Goal: Task Accomplishment & Management: Use online tool/utility

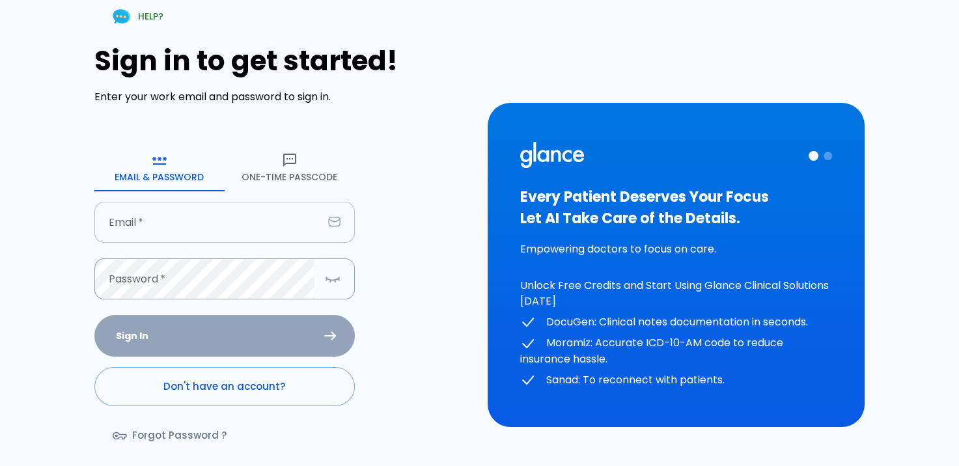
click at [236, 218] on input "Email   *" at bounding box center [208, 222] width 229 height 41
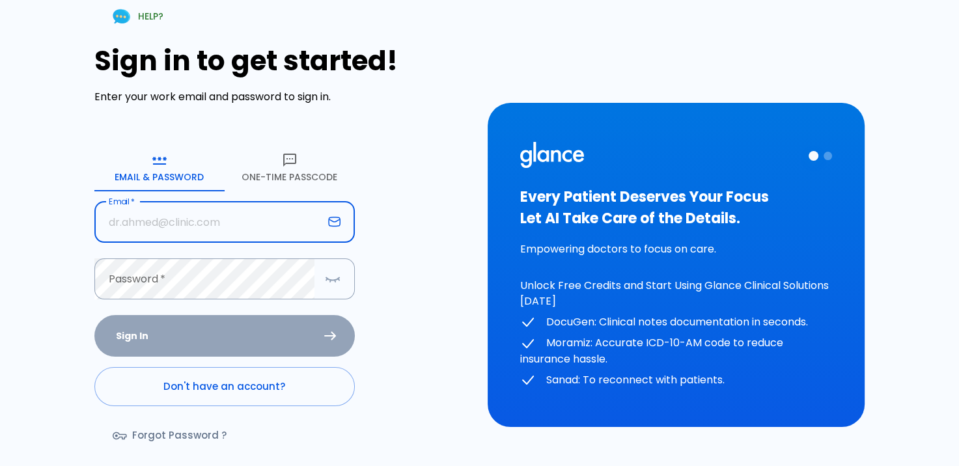
type input "[PERSON_NAME][EMAIL_ADDRESS][DOMAIN_NAME]"
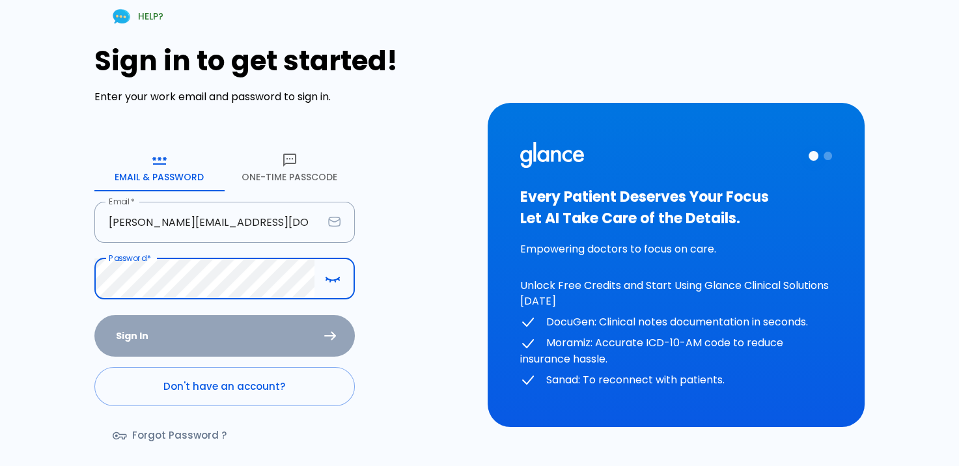
click at [288, 160] on icon "button" at bounding box center [290, 160] width 16 height 16
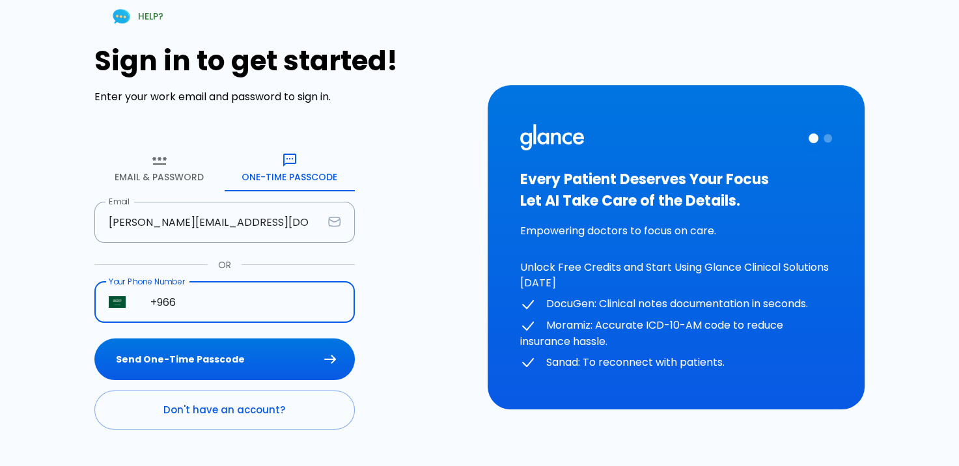
click at [219, 298] on input "+966" at bounding box center [245, 302] width 219 height 41
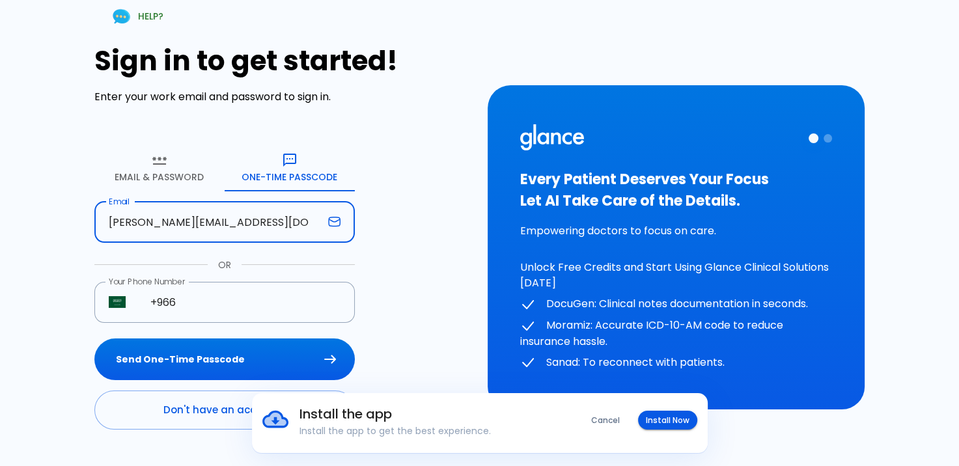
drag, startPoint x: 310, startPoint y: 229, endPoint x: -3, endPoint y: 221, distance: 312.7
click at [0, 221] on html "Install the app Install the app to get the best experience. Cancel Install Now …" at bounding box center [479, 247] width 959 height 495
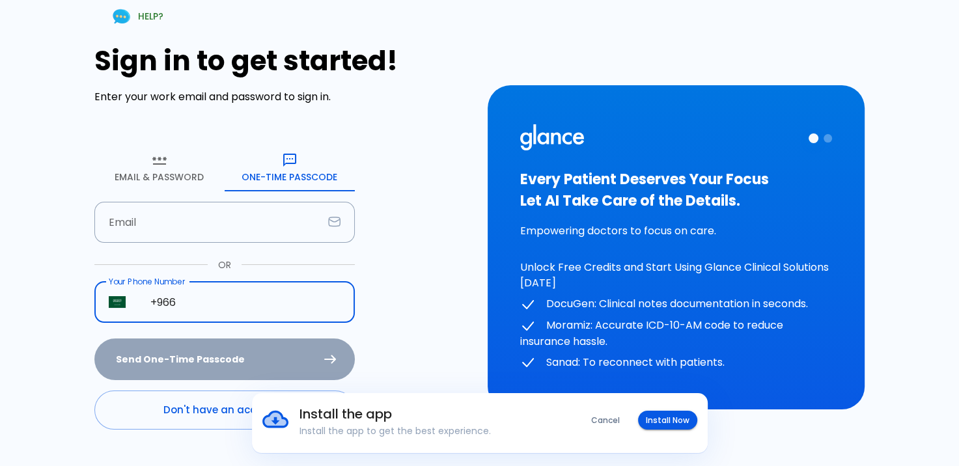
click at [239, 294] on input "+966" at bounding box center [245, 302] width 219 height 41
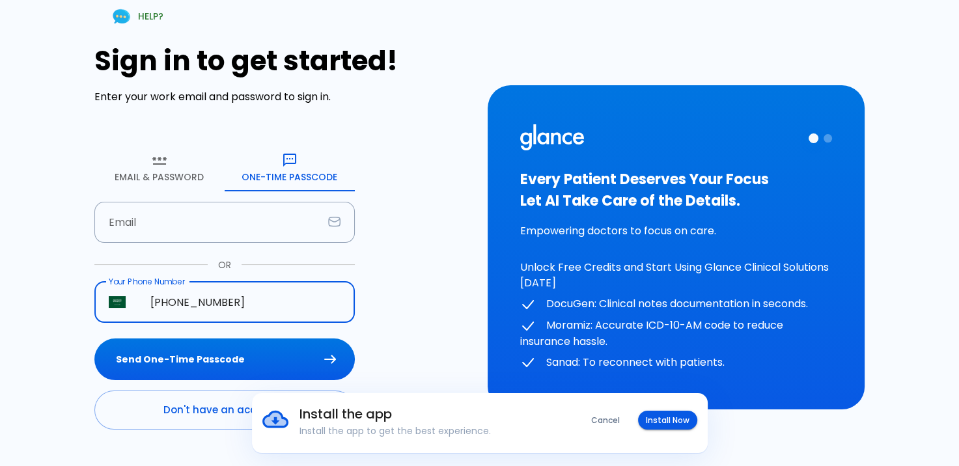
type input "[PHONE_NUMBER]"
click at [94, 339] on button "Send One-Time Passcode" at bounding box center [224, 360] width 260 height 42
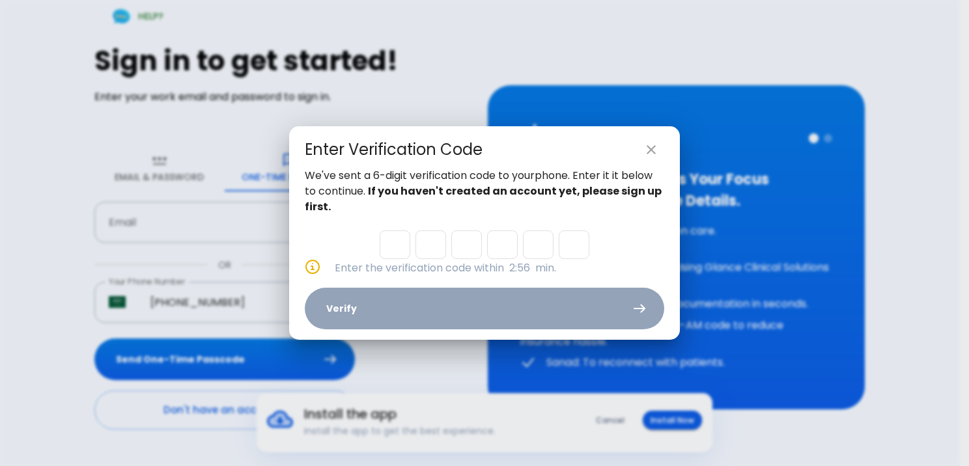
type input "4"
type input "0"
type input "8"
type input "7"
type input "9"
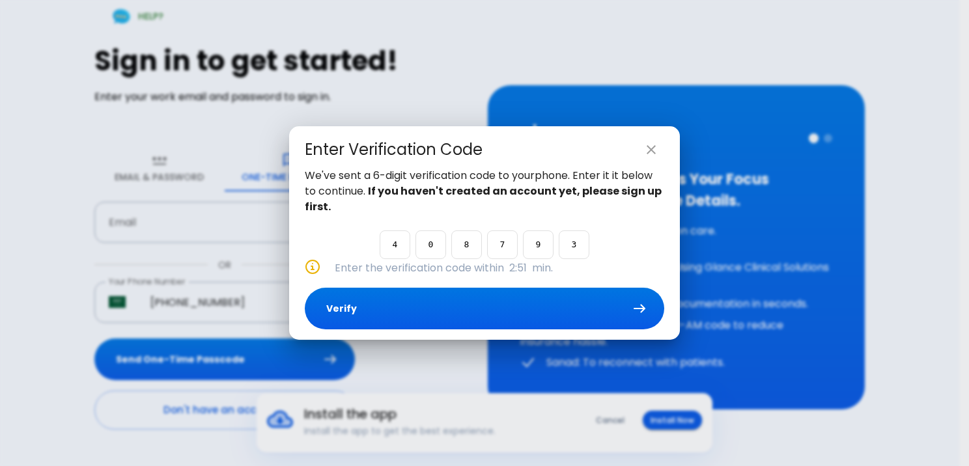
type input "3"
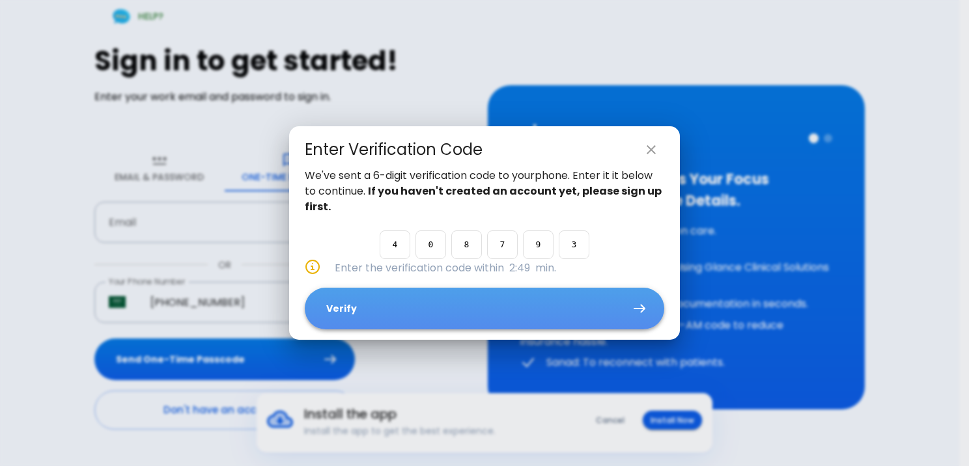
drag, startPoint x: 405, startPoint y: 300, endPoint x: 412, endPoint y: 295, distance: 7.9
click at [412, 295] on button "Verify" at bounding box center [484, 309] width 359 height 42
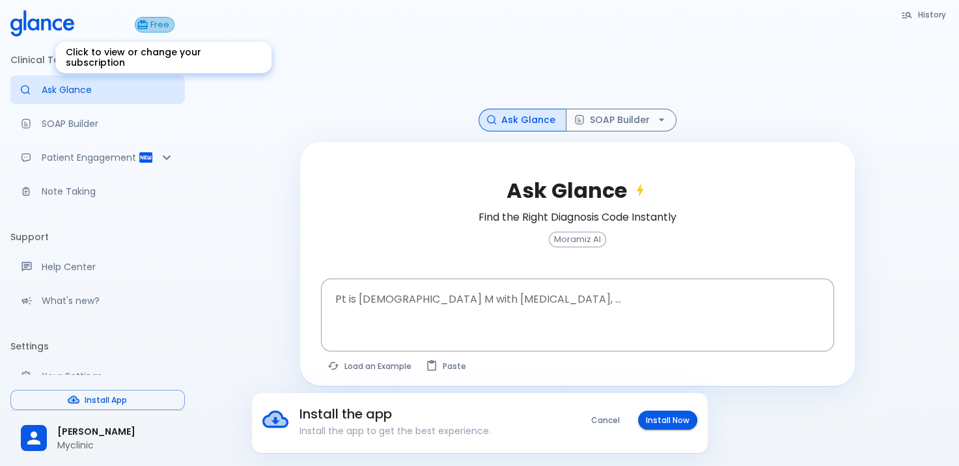
click at [160, 25] on span "Free" at bounding box center [160, 25] width 28 height 10
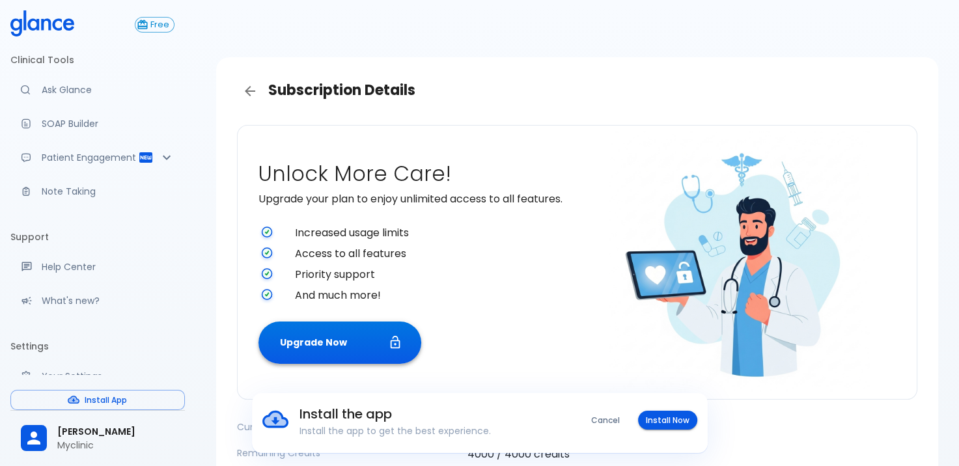
click at [363, 340] on button "Upgrade Now" at bounding box center [340, 343] width 163 height 42
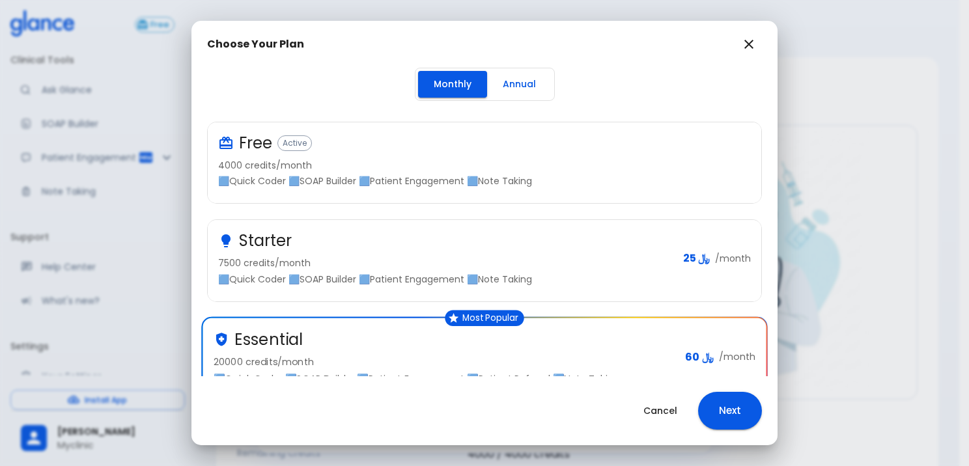
click at [591, 163] on p "4000 credits/month" at bounding box center [479, 165] width 522 height 13
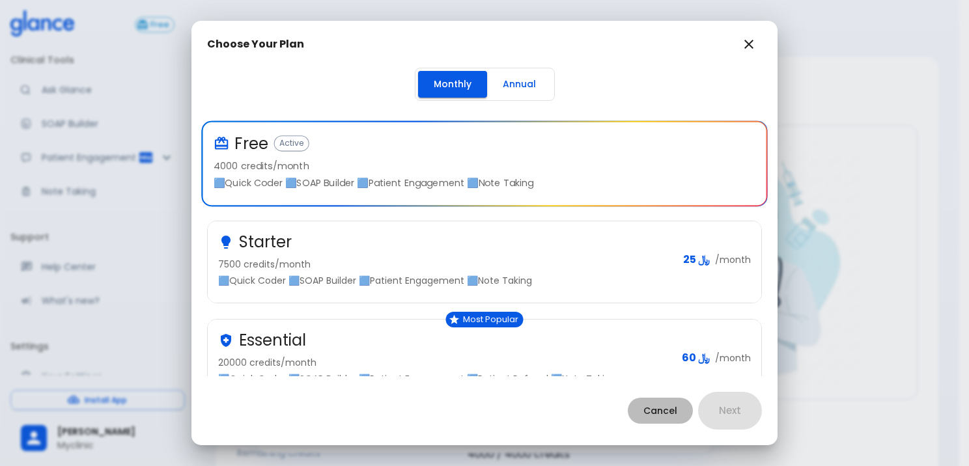
click at [651, 410] on button "Cancel" at bounding box center [660, 411] width 65 height 27
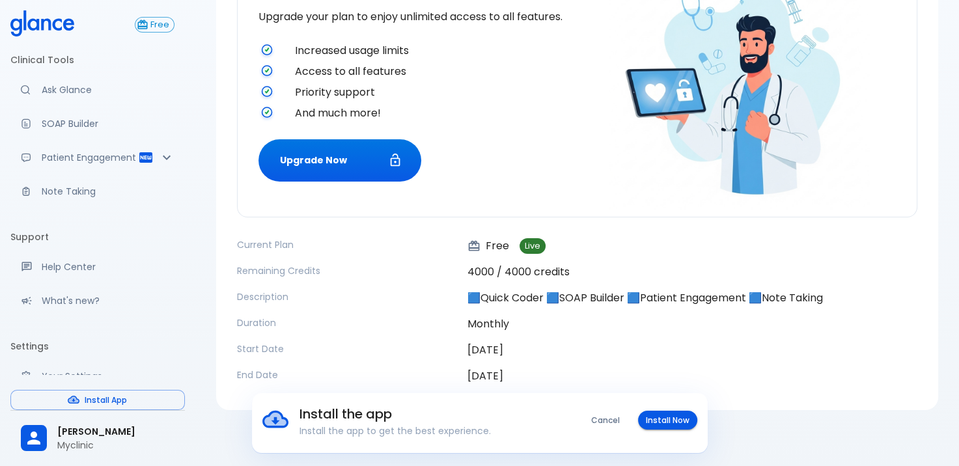
scroll to position [183, 0]
click at [613, 423] on button "Cancel" at bounding box center [606, 420] width 44 height 19
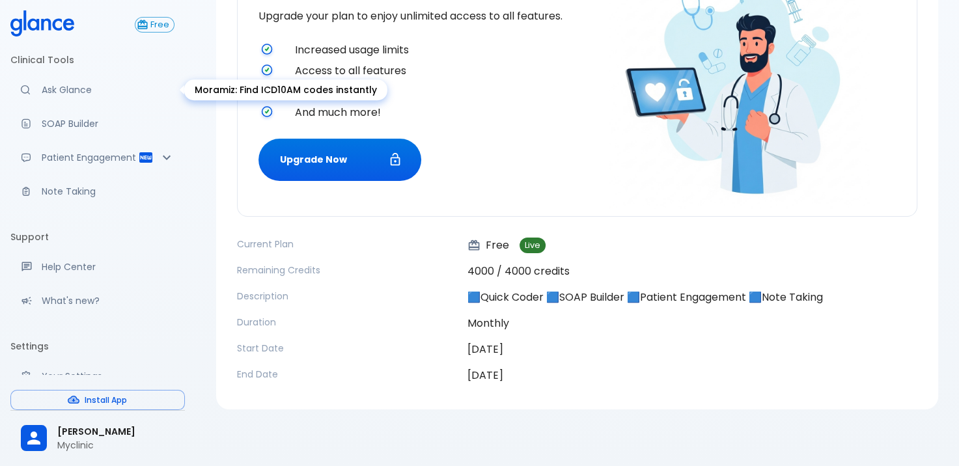
click at [55, 96] on link "Ask Glance" at bounding box center [97, 90] width 175 height 29
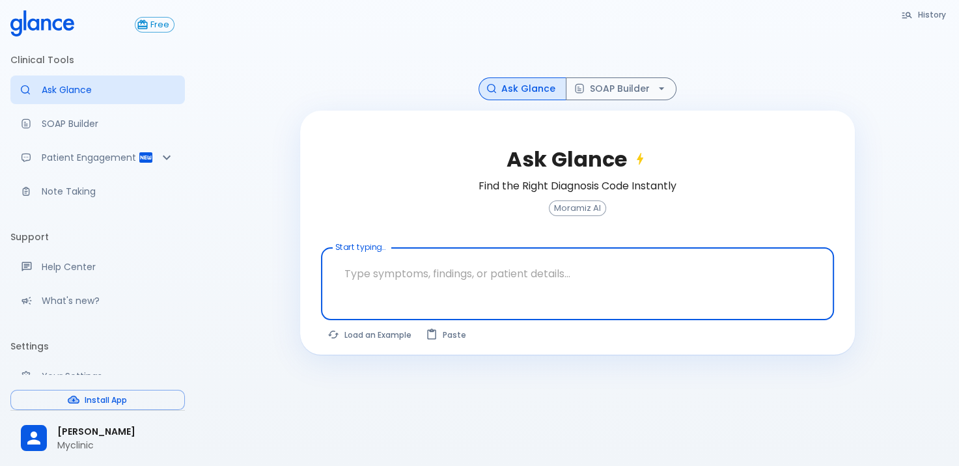
click at [526, 268] on textarea "Start typing..." at bounding box center [577, 273] width 495 height 41
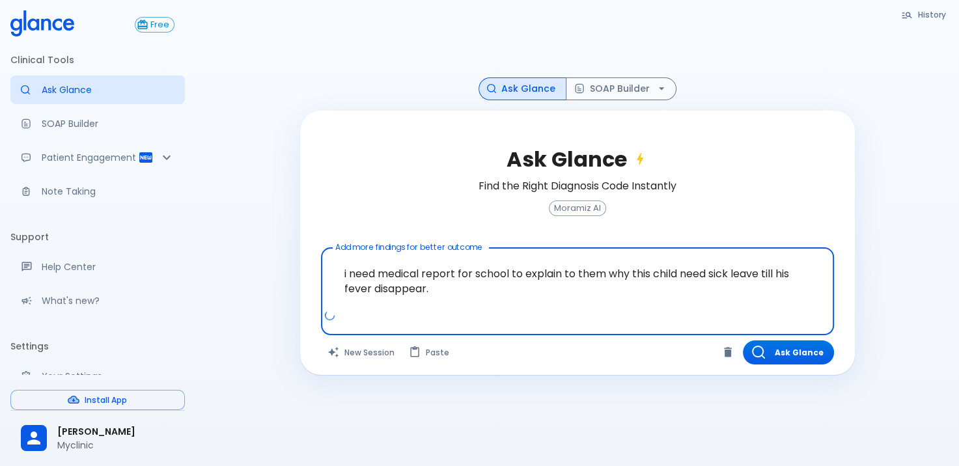
click at [442, 287] on textarea "i need medical report for school to explain to them why this child need sick le…" at bounding box center [577, 281] width 495 height 56
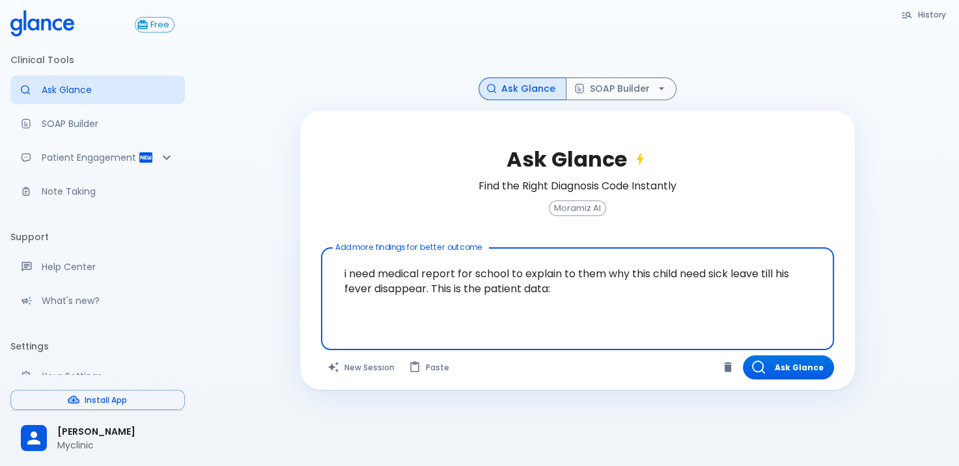
paste textarea "*He Had seen 2 and [DATE], Dx as URTI + Flaring AR + BA excerption + Bilateral …"
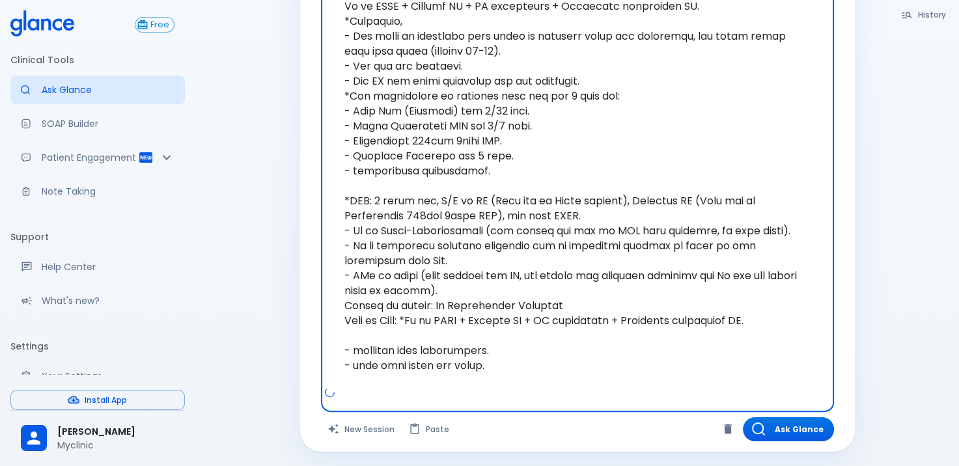
scroll to position [345, 0]
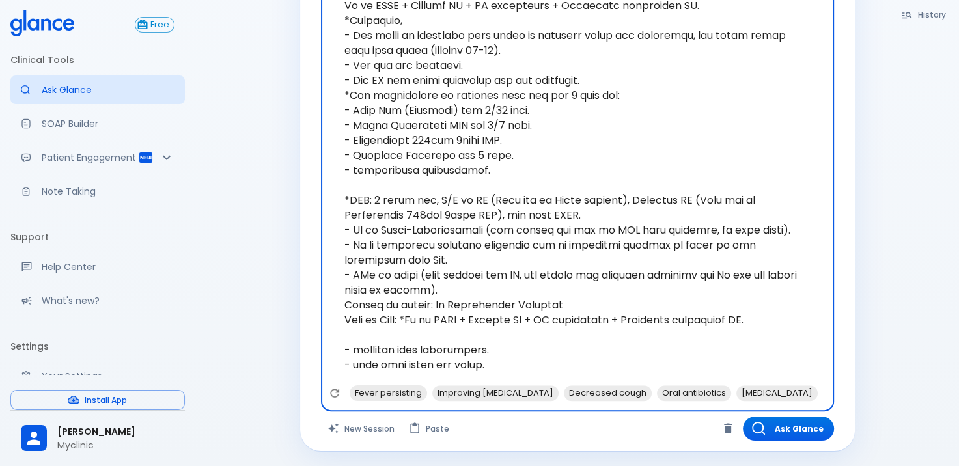
drag, startPoint x: 412, startPoint y: 320, endPoint x: 336, endPoint y: 307, distance: 76.8
click at [337, 306] on textarea "Add more findings for better outcome" at bounding box center [577, 162] width 495 height 445
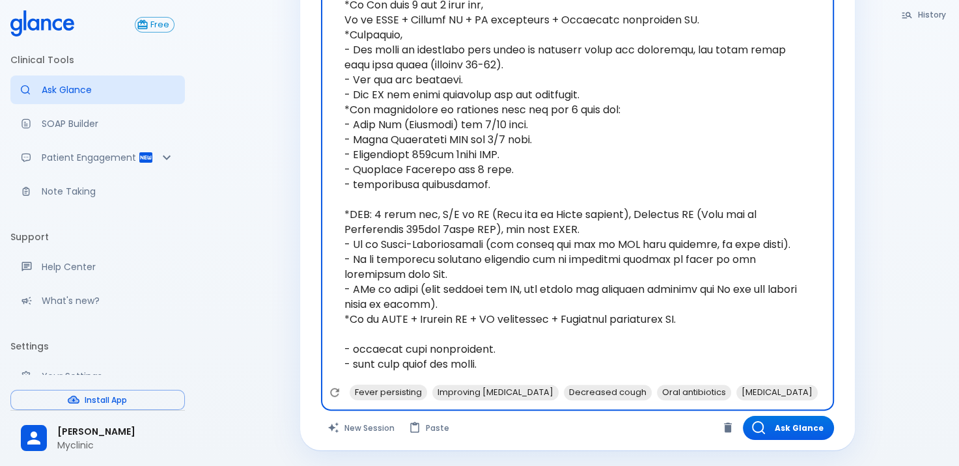
scroll to position [330, 0]
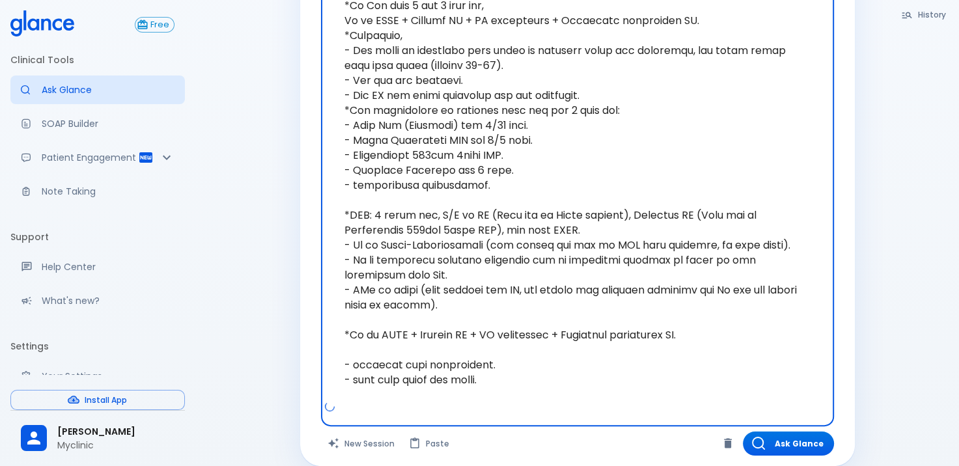
drag, startPoint x: 520, startPoint y: 305, endPoint x: 340, endPoint y: 287, distance: 181.3
click at [340, 287] on textarea "Add more findings for better outcome" at bounding box center [577, 177] width 495 height 445
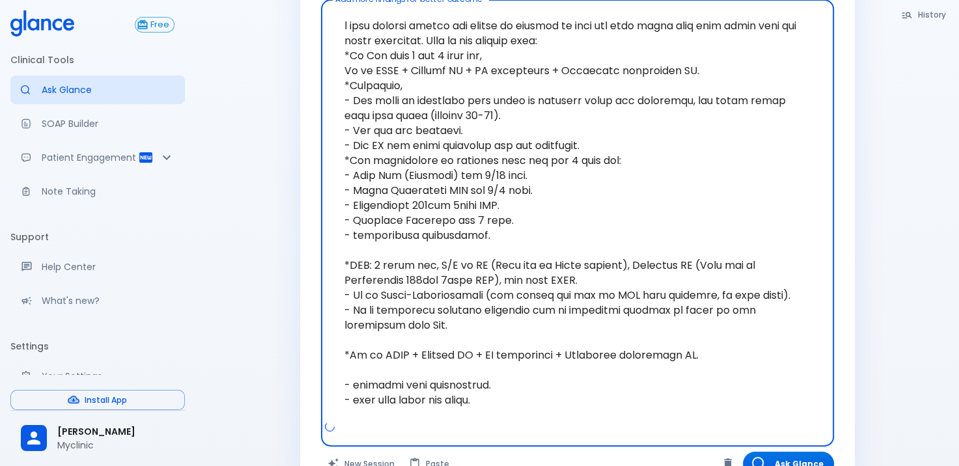
scroll to position [315, 0]
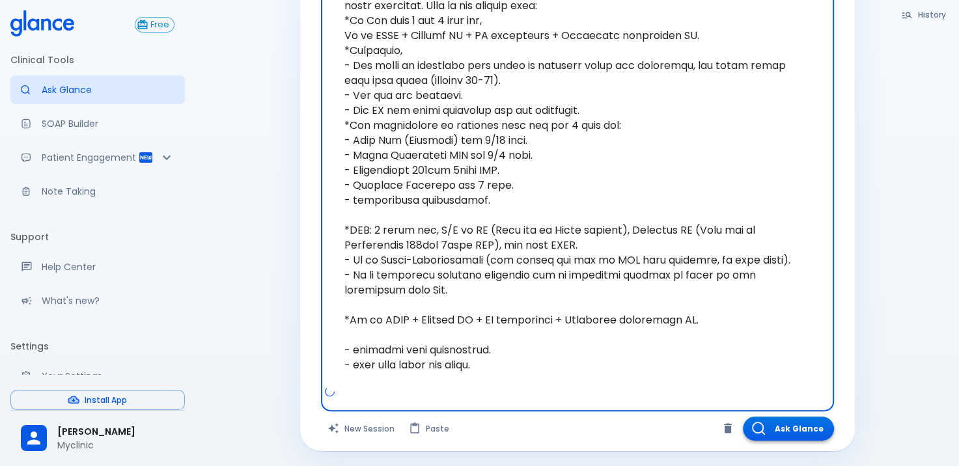
type textarea "i need medical report for school to explain to them why this child need sick le…"
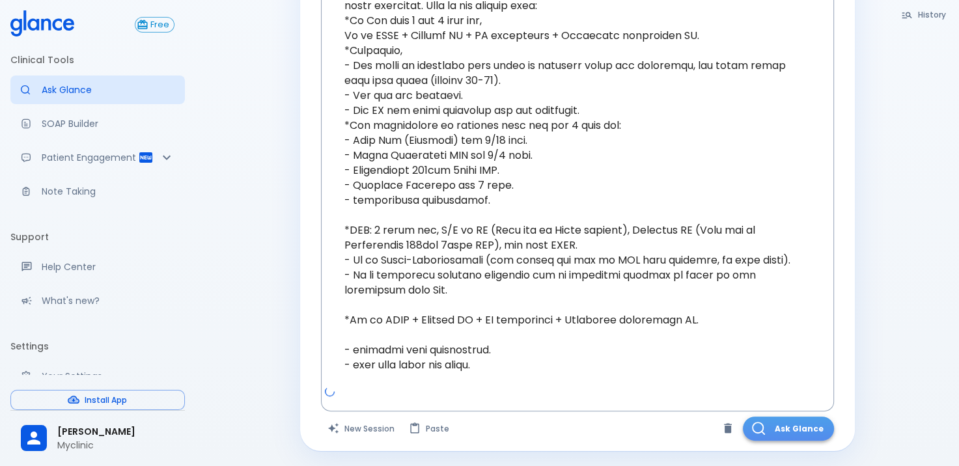
click at [780, 426] on button "Ask Glance" at bounding box center [788, 429] width 91 height 24
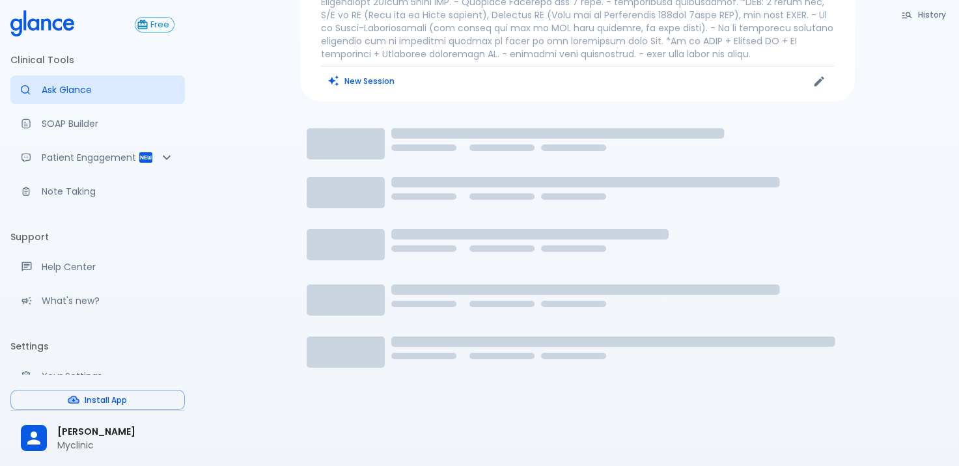
scroll to position [138, 0]
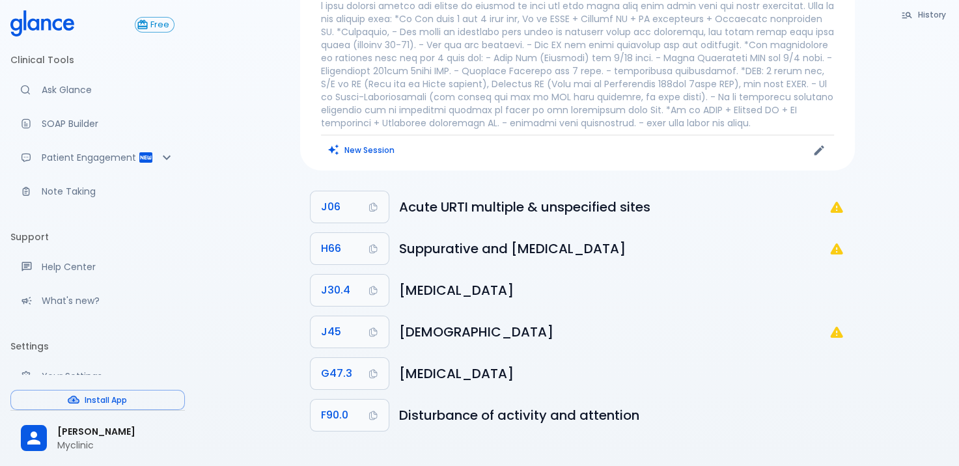
scroll to position [70, 0]
drag, startPoint x: 959, startPoint y: 385, endPoint x: 956, endPoint y: 295, distance: 89.9
click at [956, 295] on div "History Ask Glance SOAP Builder New Session J06 Acute URTI multiple & unspecifi…" at bounding box center [577, 199] width 764 height 538
drag, startPoint x: 956, startPoint y: 295, endPoint x: 938, endPoint y: 118, distance: 178.1
click at [938, 118] on div "History Ask Glance SOAP Builder New Session J06 Acute URTI multiple & unspecifi…" at bounding box center [577, 199] width 764 height 538
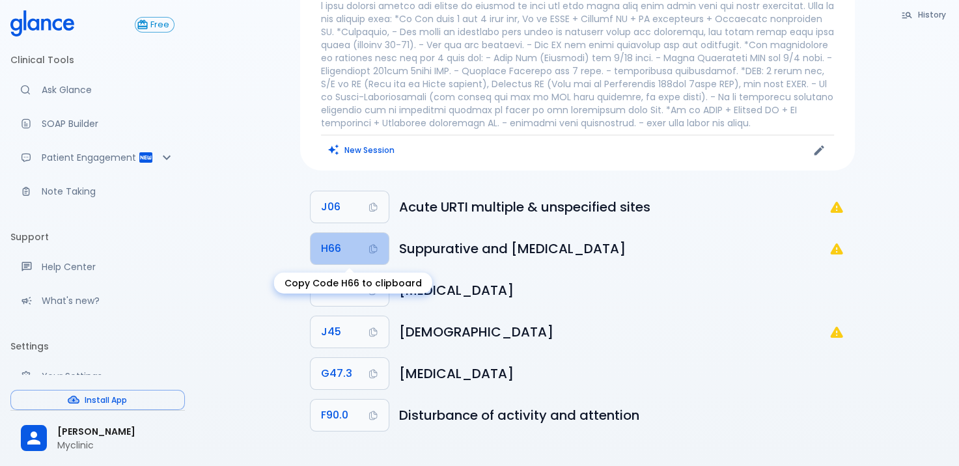
click at [372, 248] on icon "Copy Code H66 to clipboard" at bounding box center [373, 249] width 10 height 10
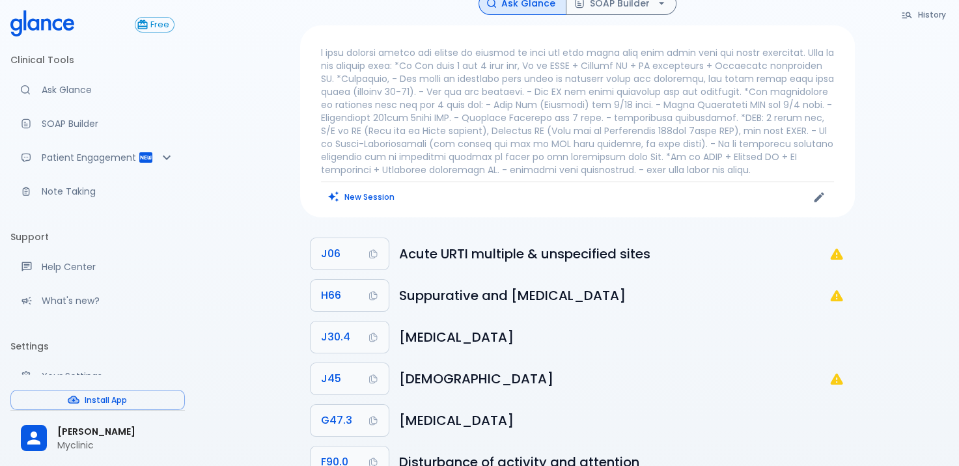
scroll to position [0, 0]
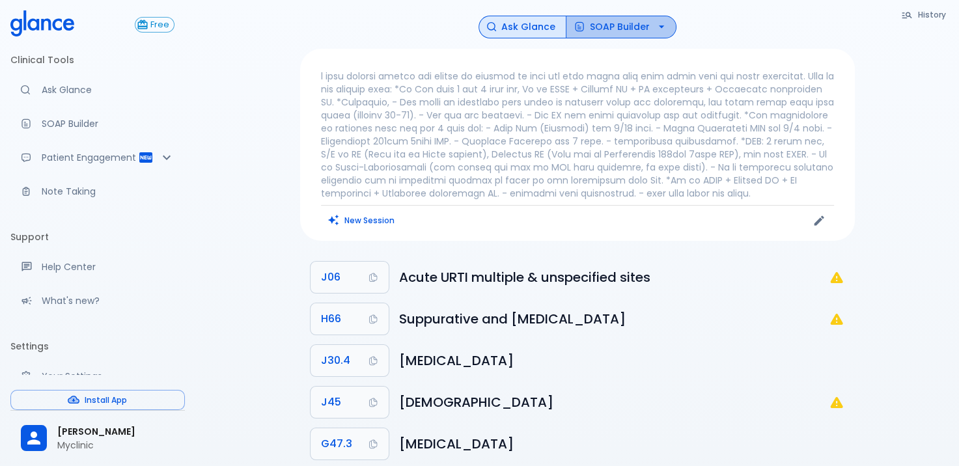
click at [651, 18] on button "SOAP Builder" at bounding box center [621, 27] width 111 height 23
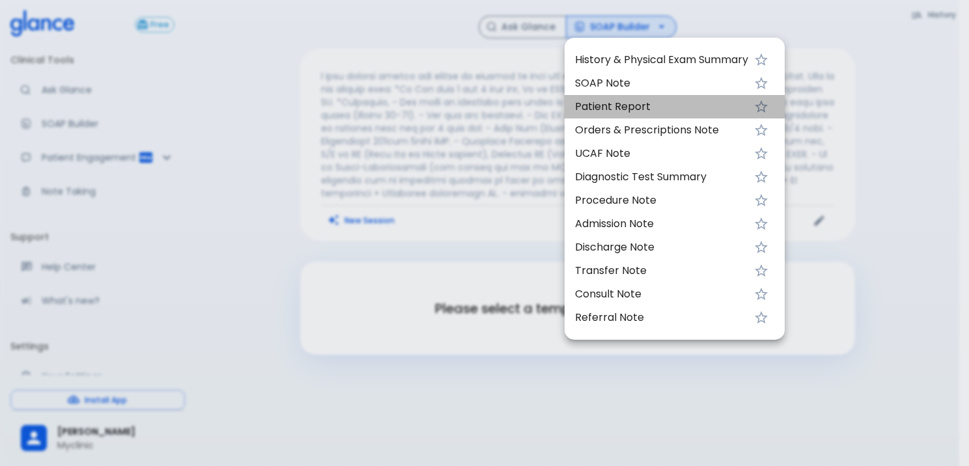
click at [666, 107] on span "Patient Report" at bounding box center [661, 107] width 173 height 16
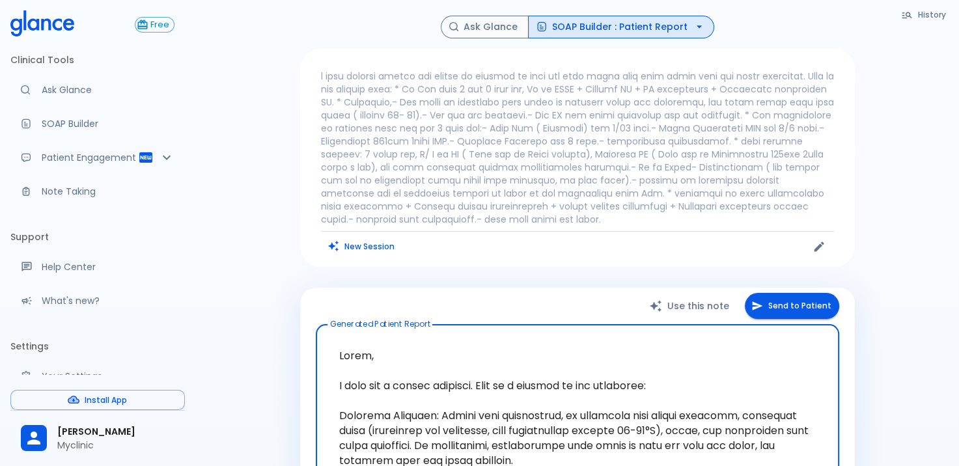
click at [694, 24] on icon "button" at bounding box center [699, 26] width 13 height 13
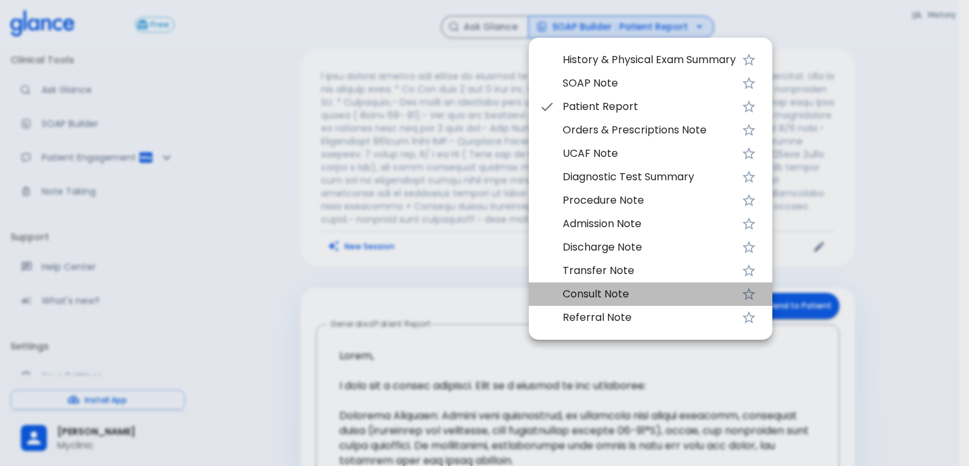
click at [711, 294] on span "Consult Note" at bounding box center [649, 295] width 173 height 16
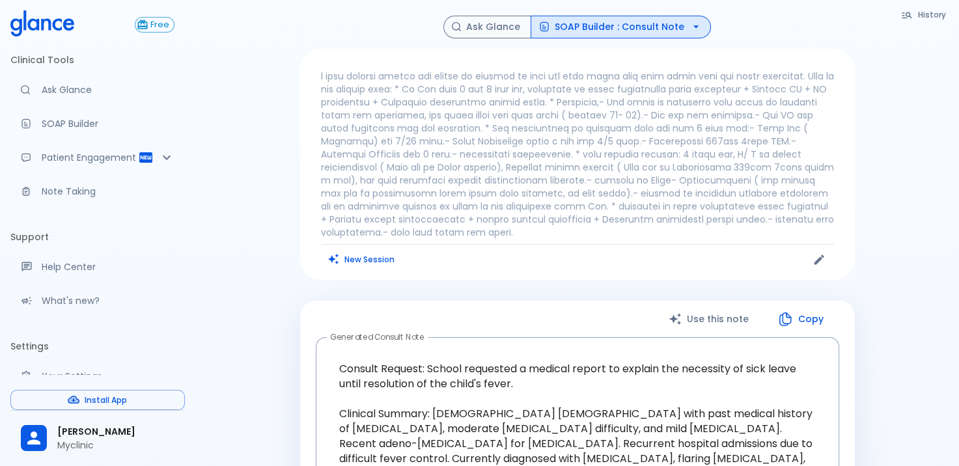
click at [511, 195] on p at bounding box center [577, 154] width 513 height 169
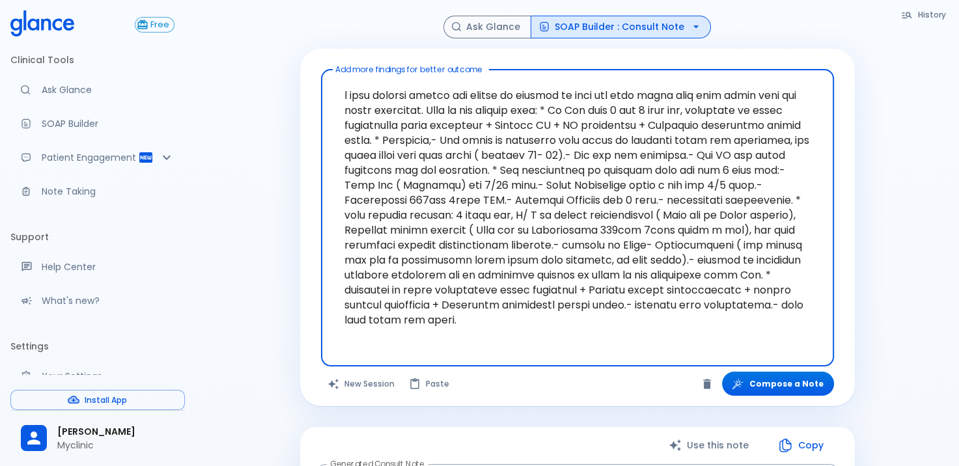
click at [576, 246] on textarea "Add more findings for better outcome" at bounding box center [577, 208] width 495 height 266
click at [669, 216] on textarea "Add more findings for better outcome" at bounding box center [577, 208] width 495 height 266
drag, startPoint x: 654, startPoint y: 213, endPoint x: 662, endPoint y: 215, distance: 8.1
click at [662, 215] on textarea "Add more findings for better outcome" at bounding box center [577, 208] width 495 height 266
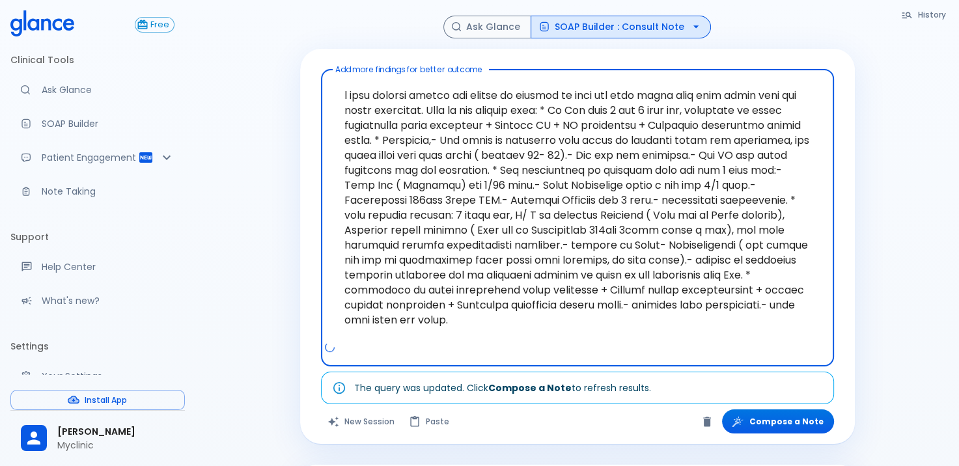
click at [650, 212] on textarea "Add more findings for better outcome" at bounding box center [577, 208] width 495 height 266
click at [431, 231] on textarea "Add more findings for better outcome" at bounding box center [577, 208] width 495 height 266
drag, startPoint x: 475, startPoint y: 229, endPoint x: 555, endPoint y: 231, distance: 80.1
click at [555, 231] on textarea "Add more findings for better outcome" at bounding box center [577, 208] width 495 height 266
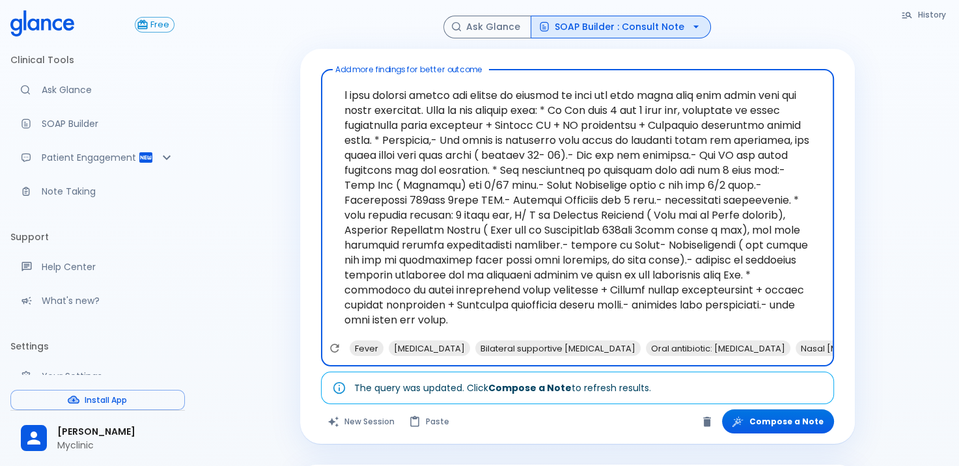
click at [636, 289] on textarea "Add more findings for better outcome" at bounding box center [577, 208] width 495 height 266
click at [547, 323] on textarea "Add more findings for better outcome" at bounding box center [577, 208] width 495 height 266
type textarea "i need medical report for school to explain to them why this child need sick le…"
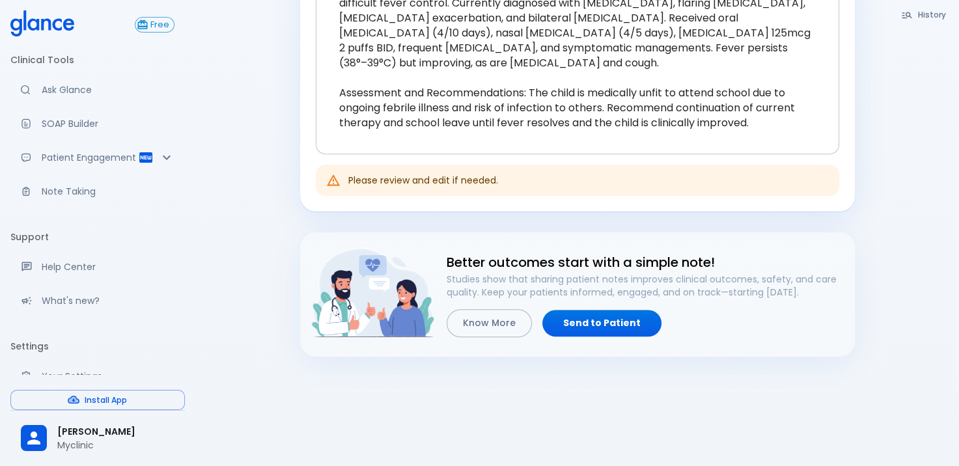
scroll to position [630, 0]
